Goal: Find specific page/section: Find specific page/section

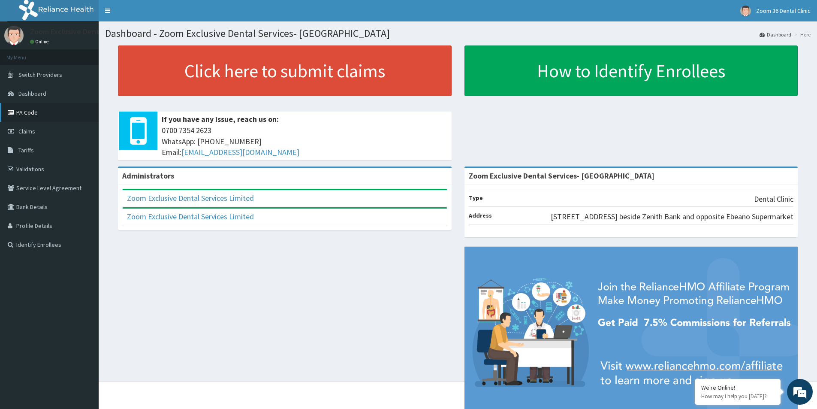
click at [33, 110] on link "PA Code" at bounding box center [49, 112] width 99 height 19
click at [39, 115] on link "PA Code" at bounding box center [49, 112] width 99 height 19
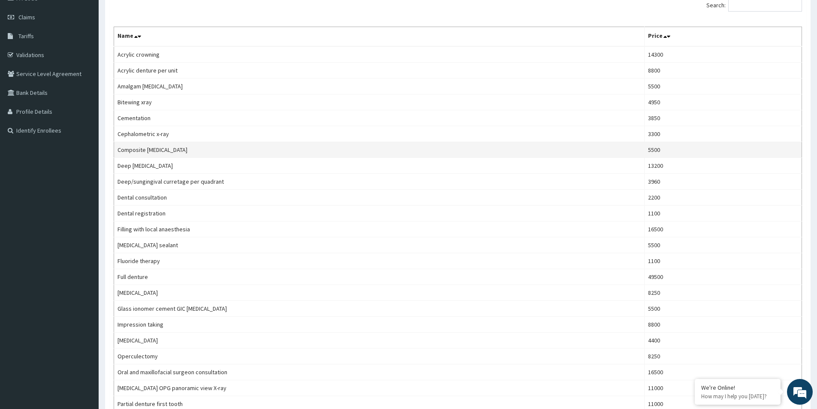
scroll to position [23, 0]
